Goal: Book appointment/travel/reservation

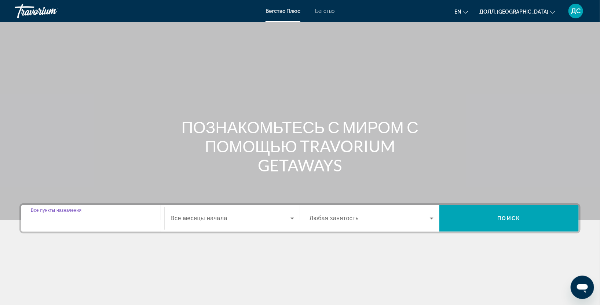
click at [106, 220] on input "Пункт назначения Все пункты назначения" at bounding box center [93, 218] width 124 height 9
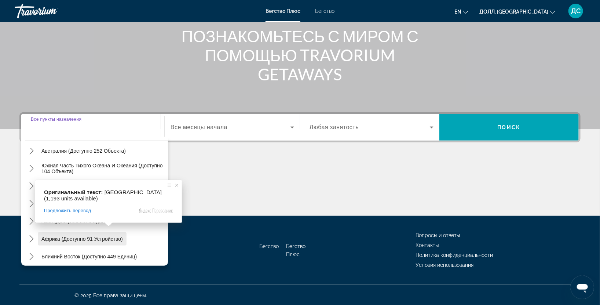
scroll to position [118, 0]
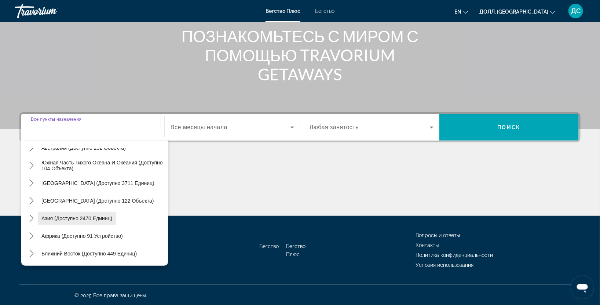
click at [77, 217] on ya-tr-span "Азия (доступно 2470 единиц)" at bounding box center [76, 218] width 71 height 6
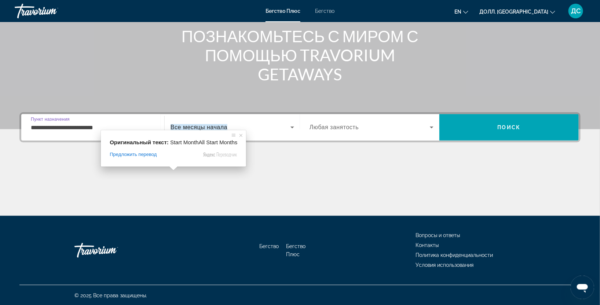
click at [102, 124] on input "**********" at bounding box center [93, 127] width 124 height 9
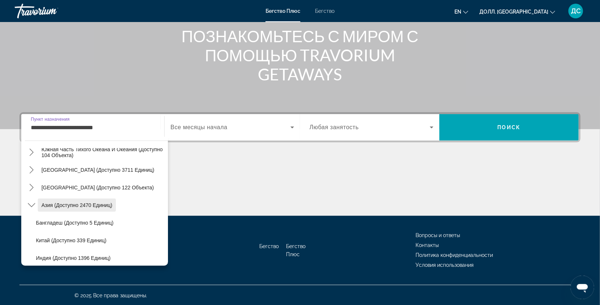
scroll to position [294, 0]
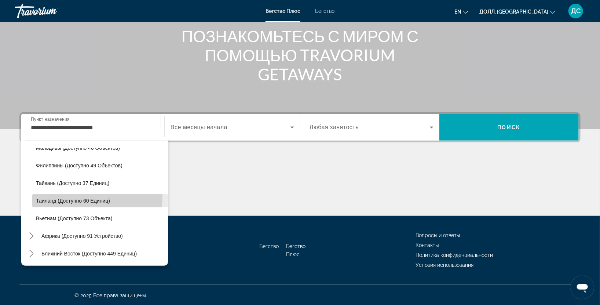
click at [81, 196] on span "Выберите пункт назначения: Таиланд (доступно 60 объектов)" at bounding box center [100, 201] width 136 height 18
type input "**********"
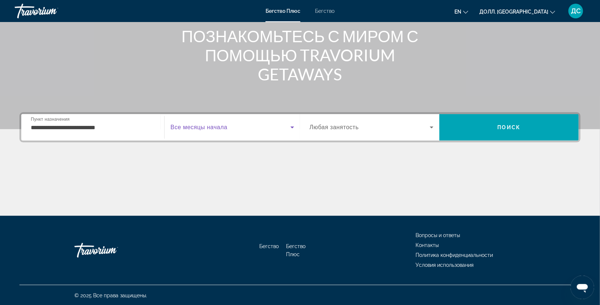
click at [290, 125] on icon "Виджет поиска" at bounding box center [292, 127] width 9 height 9
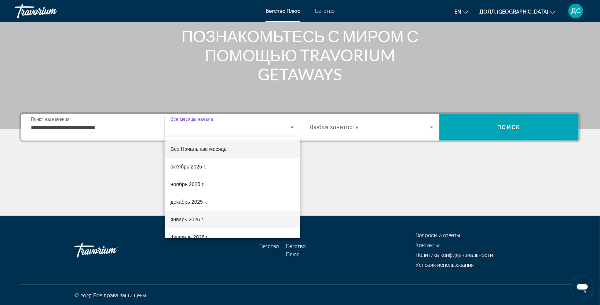
click at [183, 215] on span "январь 2026 г." at bounding box center [187, 219] width 34 height 9
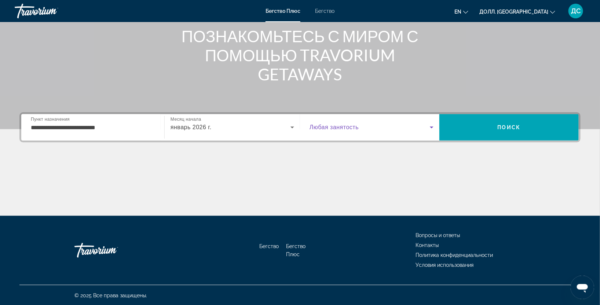
click at [429, 127] on icon "Виджет поиска" at bounding box center [431, 127] width 9 height 9
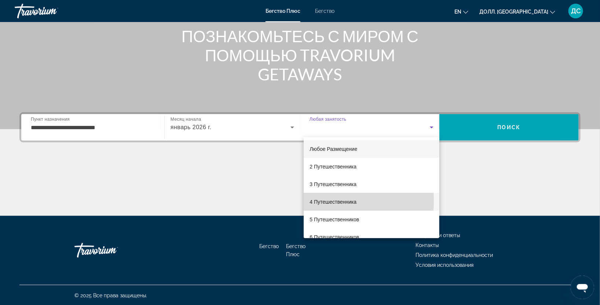
click at [314, 201] on ya-tr-span "4 Путешественника" at bounding box center [332, 202] width 47 height 6
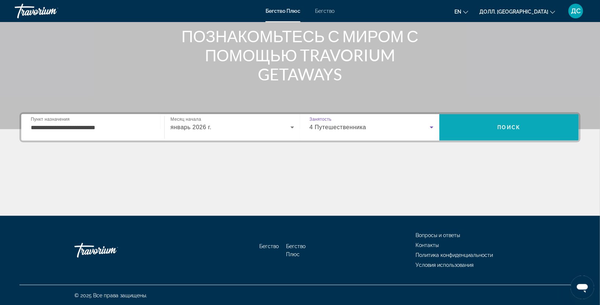
click at [534, 134] on span "Поиск" at bounding box center [508, 127] width 139 height 18
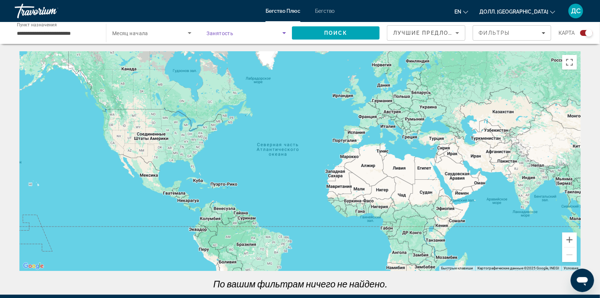
click at [286, 31] on icon "Виджет поиска" at bounding box center [284, 33] width 9 height 9
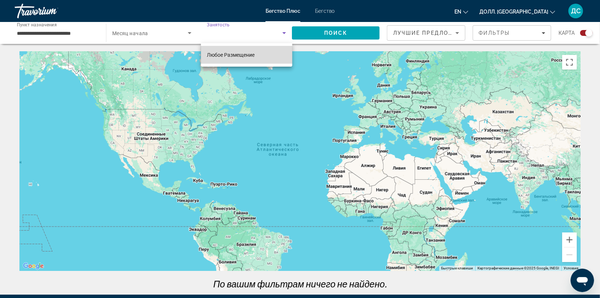
click at [223, 56] on ya-tr-span "Любое Размещение" at bounding box center [231, 55] width 48 height 6
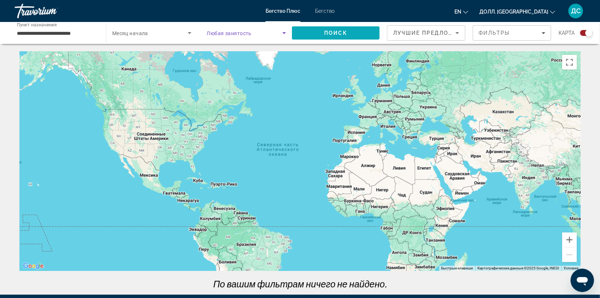
click at [348, 30] on span "Поиск" at bounding box center [336, 33] width 88 height 18
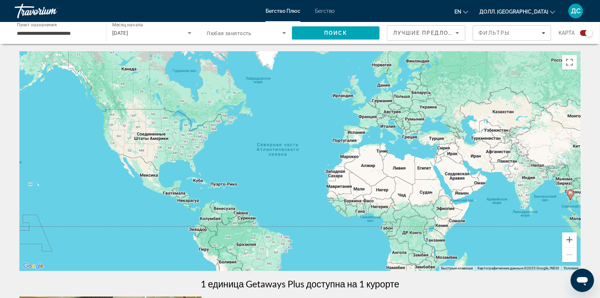
click at [333, 8] on ya-tr-span "Бегство" at bounding box center [324, 11] width 19 height 6
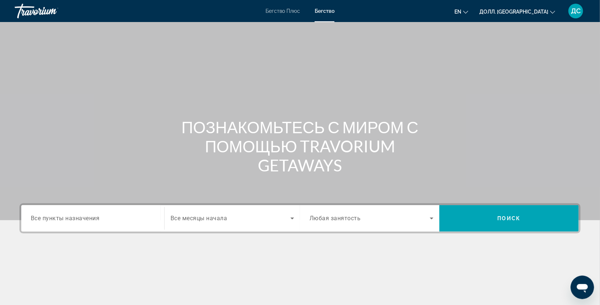
click at [75, 219] on ya-tr-span "Все пункты назначения" at bounding box center [65, 217] width 69 height 7
click at [75, 219] on input "Пункт назначения Все пункты назначения" at bounding box center [93, 218] width 124 height 9
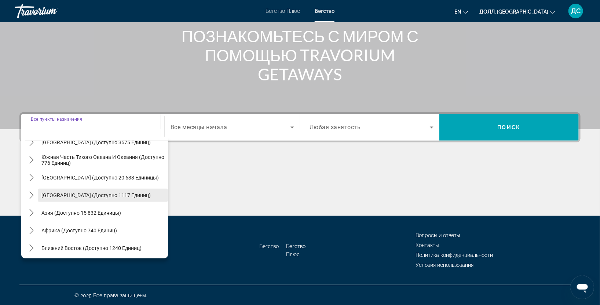
scroll to position [118, 0]
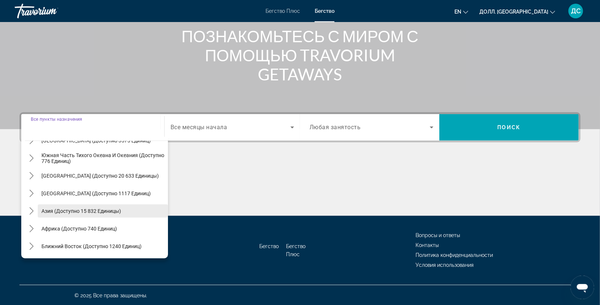
click at [88, 208] on ya-tr-span "Азия (доступно 15 832 единицы)" at bounding box center [81, 211] width 80 height 6
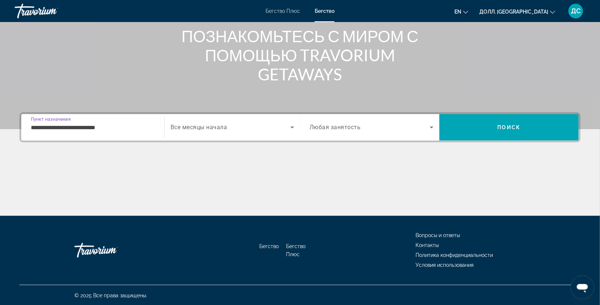
click at [87, 121] on div "**********" at bounding box center [93, 127] width 124 height 21
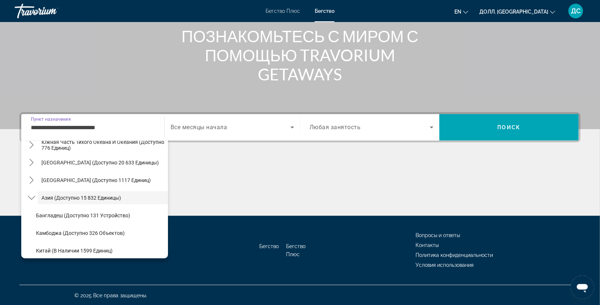
scroll to position [382, 0]
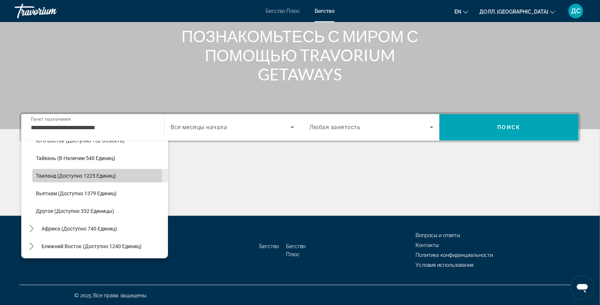
click at [53, 176] on ya-tr-span "Таиланд (доступно 1225 единиц)" at bounding box center [76, 176] width 80 height 6
type input "**********"
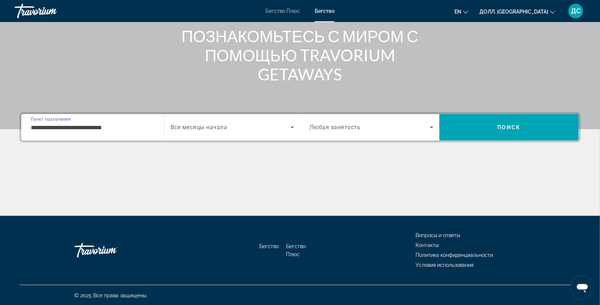
click at [198, 129] on ya-tr-span "Все месяцы начала" at bounding box center [198, 127] width 57 height 7
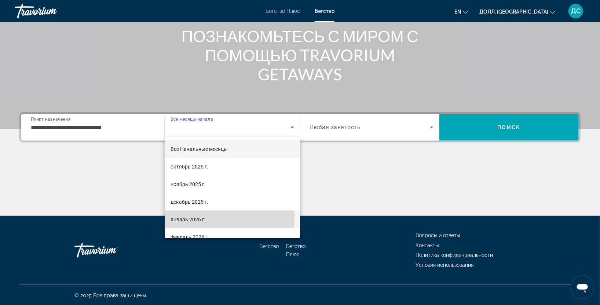
drag, startPoint x: 201, startPoint y: 217, endPoint x: 214, endPoint y: 205, distance: 17.6
click at [202, 217] on ya-tr-span "январь 2026 г." at bounding box center [187, 219] width 35 height 6
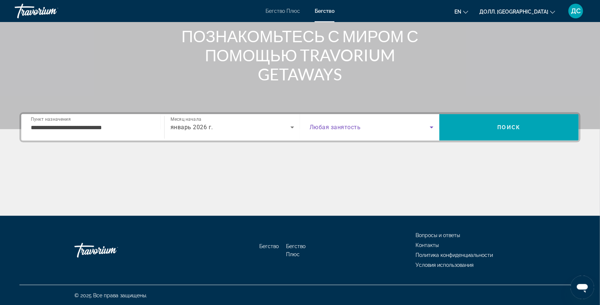
click at [405, 124] on span "Виджет поиска" at bounding box center [369, 127] width 120 height 9
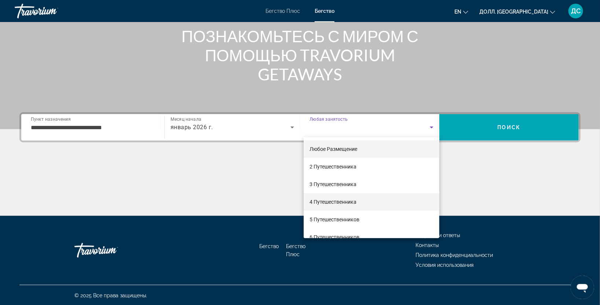
click at [340, 199] on ya-tr-span "4 Путешественника" at bounding box center [332, 202] width 47 height 6
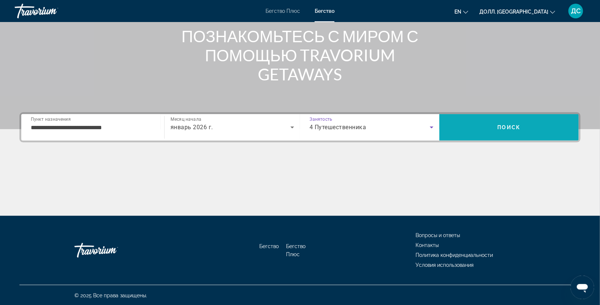
click at [504, 125] on span "Поиск" at bounding box center [508, 127] width 23 height 6
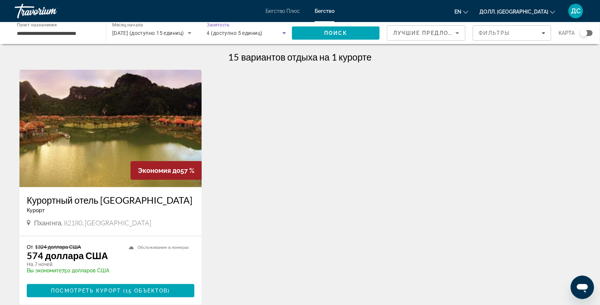
click at [287, 32] on icon "Виджет поиска" at bounding box center [284, 33] width 9 height 9
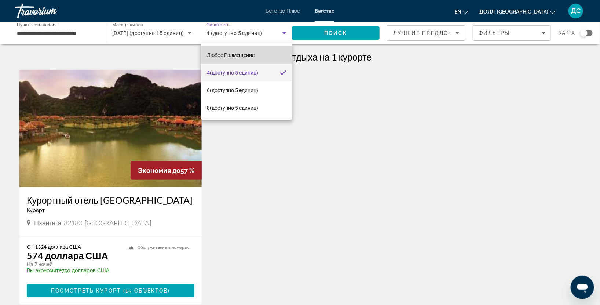
click at [247, 52] on ya-tr-span "Любое Размещение" at bounding box center [231, 55] width 48 height 6
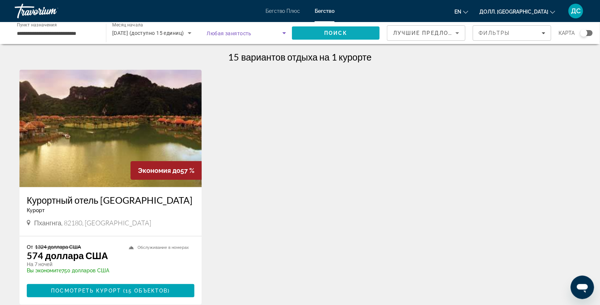
click at [345, 41] on span "Поиск" at bounding box center [336, 33] width 88 height 18
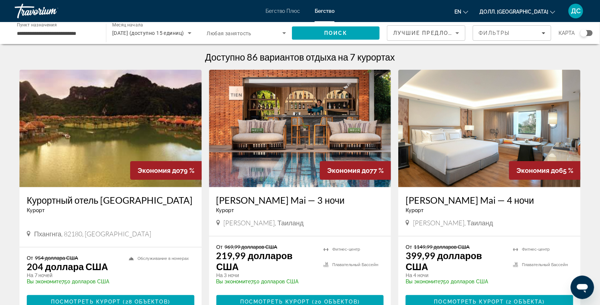
click at [115, 151] on img "Основное содержание" at bounding box center [110, 128] width 182 height 117
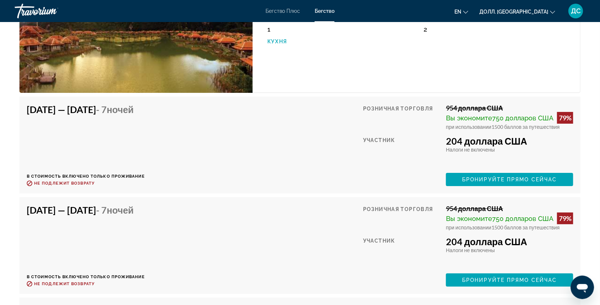
scroll to position [869, 0]
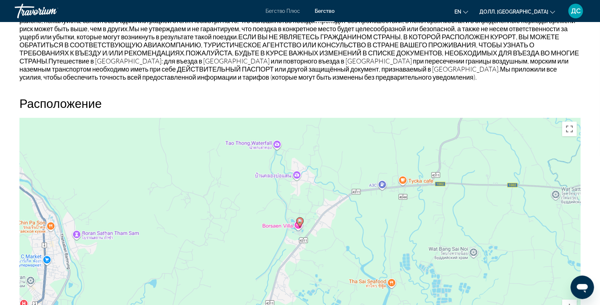
click at [578, 134] on div "Чтобы активировать перетаскивание с помощью клавиатуры, нажмите Alt + Enter. По…" at bounding box center [299, 228] width 561 height 220
click at [572, 130] on button "Включить полноэкранный режим" at bounding box center [569, 128] width 15 height 15
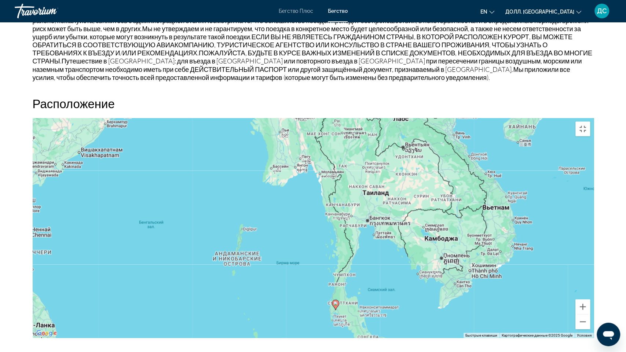
drag, startPoint x: 485, startPoint y: 21, endPoint x: 450, endPoint y: 106, distance: 91.9
click at [450, 118] on div "Чтобы активировать перетаскивание с помощью клавиатуры, нажмите Alt + Enter. По…" at bounding box center [313, 228] width 561 height 220
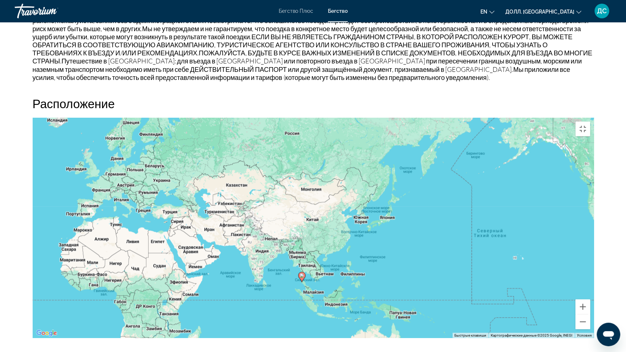
drag, startPoint x: 138, startPoint y: 183, endPoint x: 235, endPoint y: 200, distance: 98.7
click at [236, 202] on div "Чтобы активировать перетаскивание с помощью клавиатуры, нажмите Alt + Enter. По…" at bounding box center [313, 228] width 561 height 220
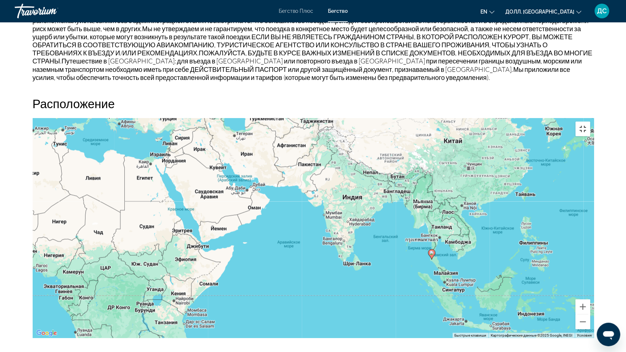
click at [590, 121] on button "Включить полноэкранный режим" at bounding box center [582, 128] width 15 height 15
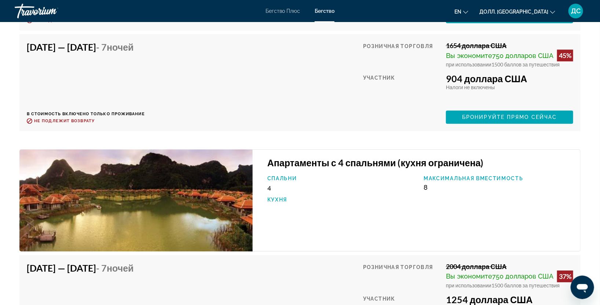
scroll to position [2606, 0]
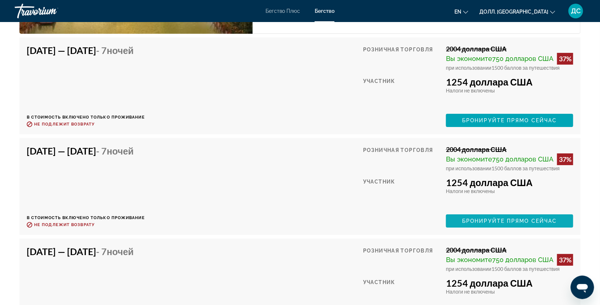
click at [489, 220] on ya-tr-span "Бронируйте прямо сейчас" at bounding box center [509, 221] width 95 height 6
